Goal: Navigation & Orientation: Find specific page/section

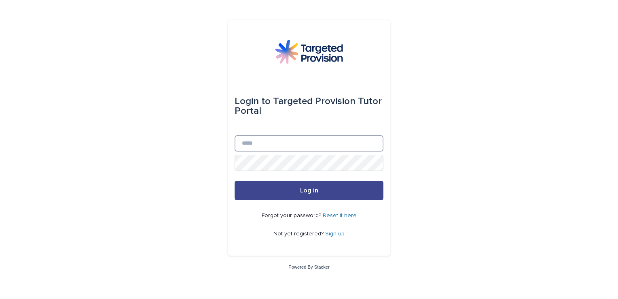
type input "**********"
click at [306, 189] on span "Log in" at bounding box center [309, 190] width 18 height 6
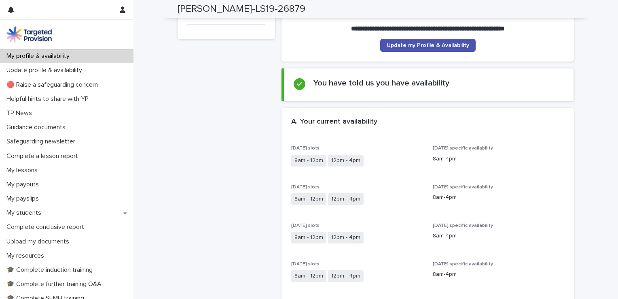
scroll to position [100, 0]
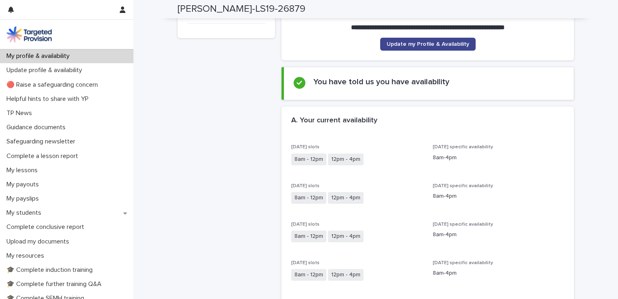
click at [430, 41] on span "Update my Profile & Availability" at bounding box center [428, 44] width 83 height 6
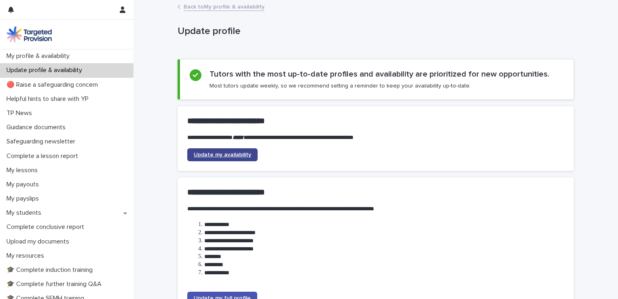
click at [228, 150] on link "Update my availability" at bounding box center [222, 154] width 70 height 13
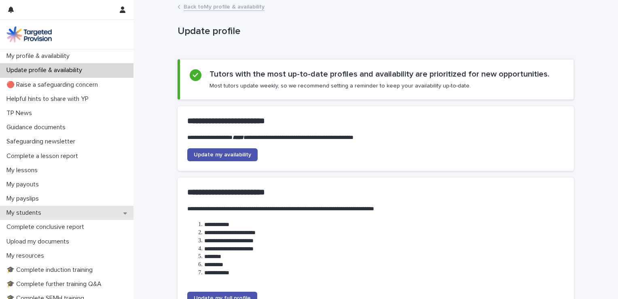
click at [23, 214] on p "My students" at bounding box center [25, 213] width 45 height 8
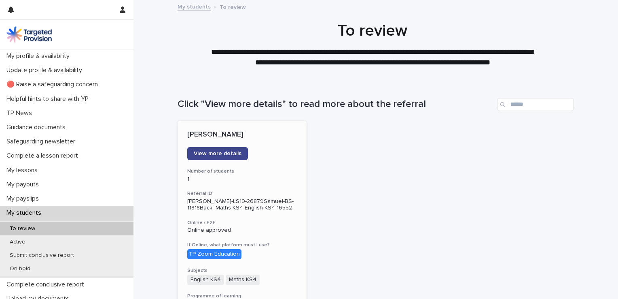
click at [225, 150] on link "View more details" at bounding box center [217, 153] width 61 height 13
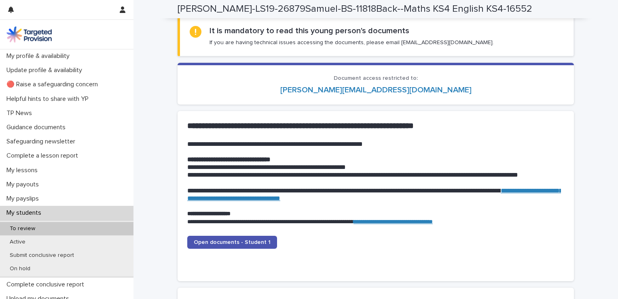
scroll to position [709, 0]
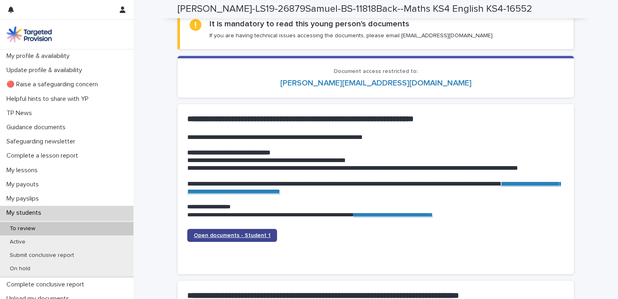
click at [256, 230] on link "Open documents - Student 1" at bounding box center [232, 235] width 90 height 13
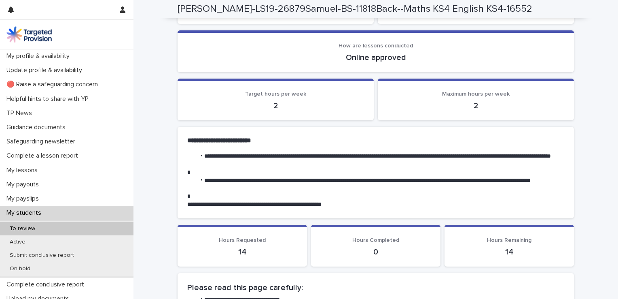
scroll to position [146, 0]
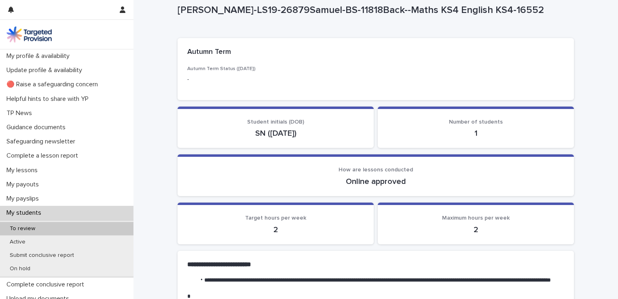
scroll to position [23, 0]
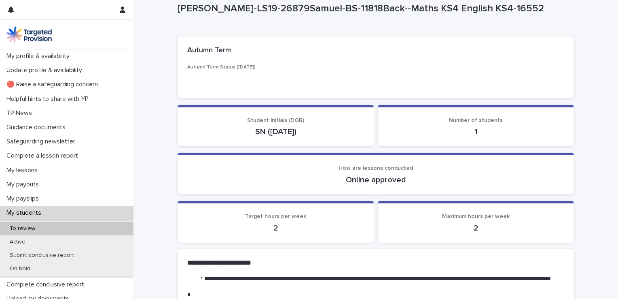
click at [28, 211] on p "My students" at bounding box center [25, 213] width 45 height 8
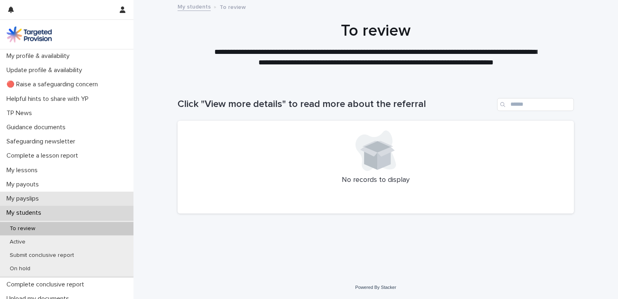
click at [31, 198] on p "My payslips" at bounding box center [24, 199] width 42 height 8
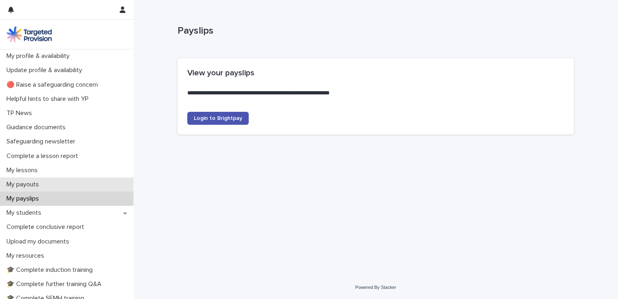
click at [35, 180] on p "My payouts" at bounding box center [24, 184] width 42 height 8
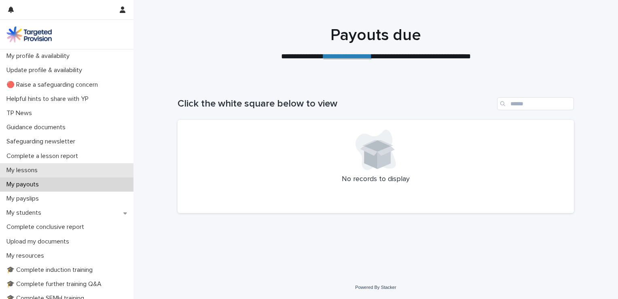
click at [36, 168] on p "My lessons" at bounding box center [23, 170] width 41 height 8
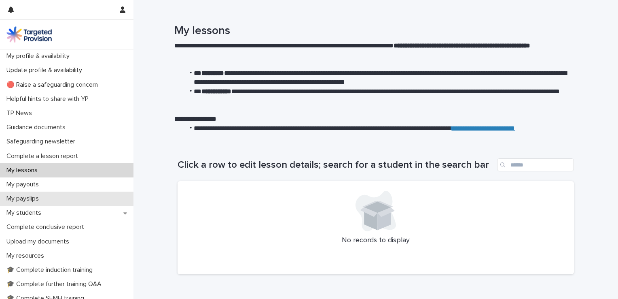
click at [29, 197] on p "My payslips" at bounding box center [24, 199] width 42 height 8
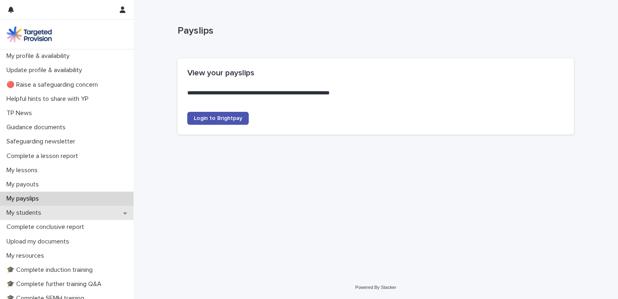
click at [28, 212] on p "My students" at bounding box center [25, 213] width 45 height 8
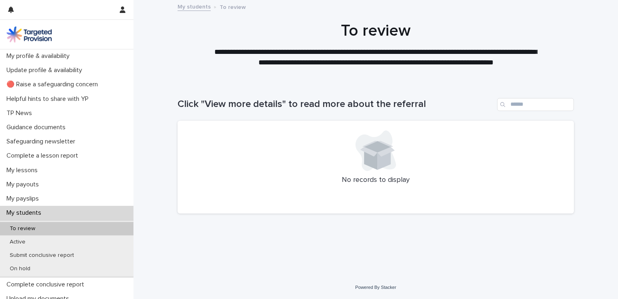
click at [164, 174] on div "Loading... Saving… Loading... Saving… Click "View more details" to read more ab…" at bounding box center [376, 179] width 485 height 194
click at [88, 240] on div "Active" at bounding box center [67, 241] width 134 height 13
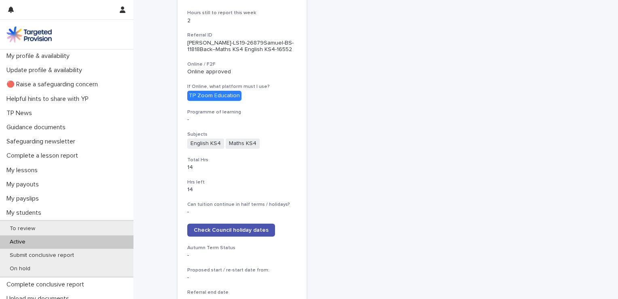
scroll to position [246, 0]
click at [220, 227] on span "Check Council holiday dates" at bounding box center [231, 230] width 75 height 6
